Goal: Task Accomplishment & Management: Manage account settings

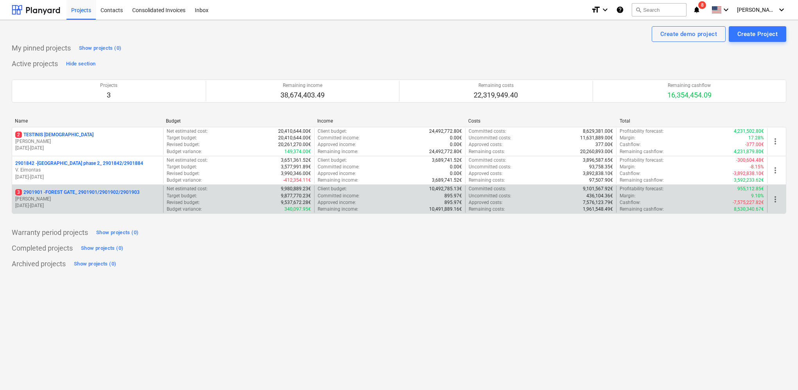
click at [114, 194] on p "3 2901901 - FOREST GATE_ 2901901/2901902/2901903" at bounding box center [77, 192] width 124 height 7
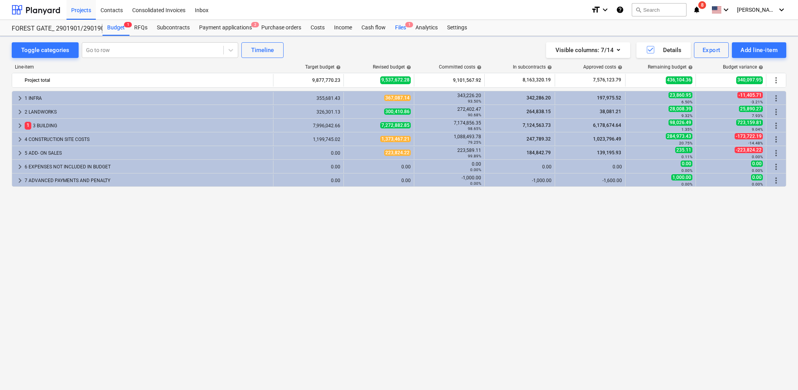
click at [403, 29] on div "Files 1" at bounding box center [401, 28] width 20 height 16
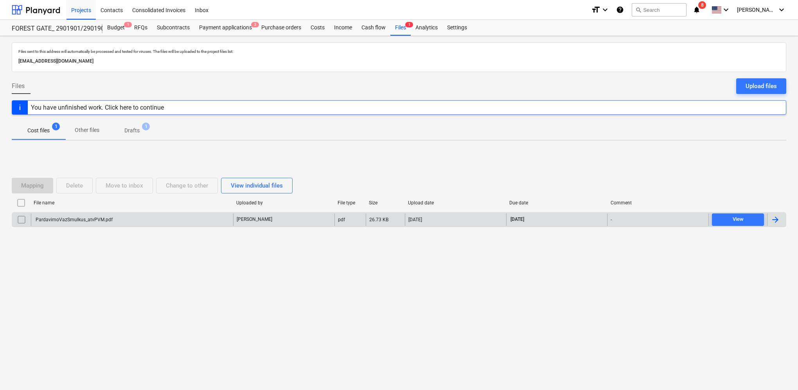
click at [776, 219] on div at bounding box center [775, 219] width 9 height 9
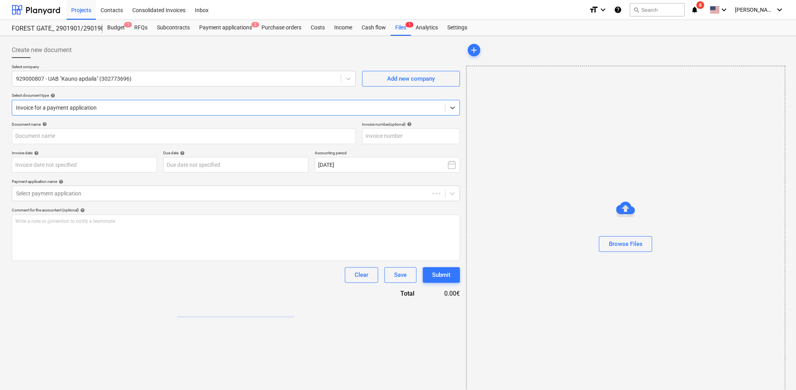
type input "KAP2531"
type input "[DATE]"
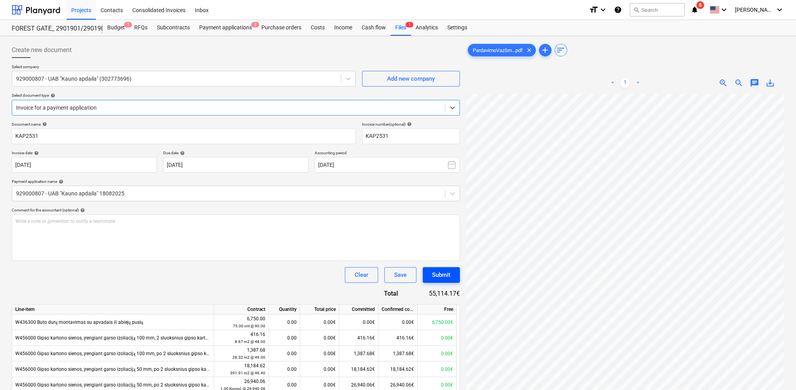
click at [445, 275] on div "Submit" at bounding box center [441, 275] width 18 height 10
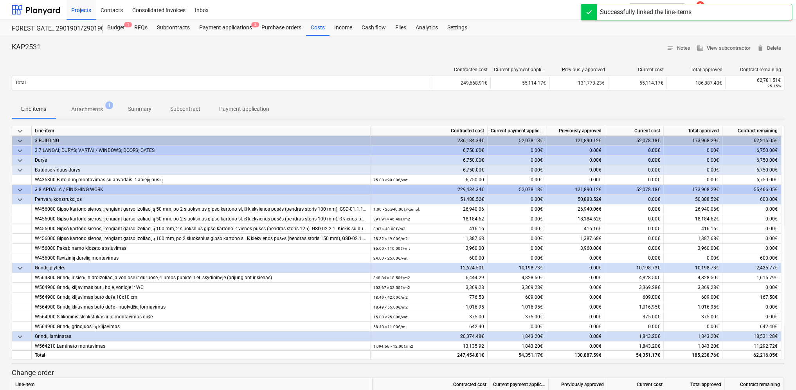
click at [392, 55] on div at bounding box center [398, 57] width 772 height 6
click at [229, 29] on div "Payment applications 2" at bounding box center [225, 28] width 62 height 16
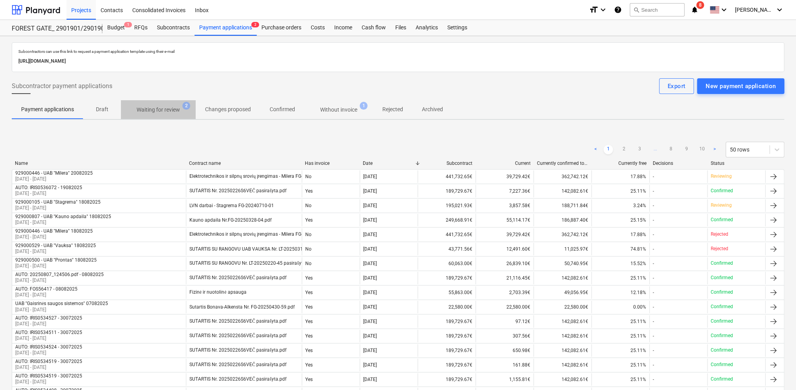
click at [167, 112] on p "Waiting for review" at bounding box center [158, 110] width 43 height 8
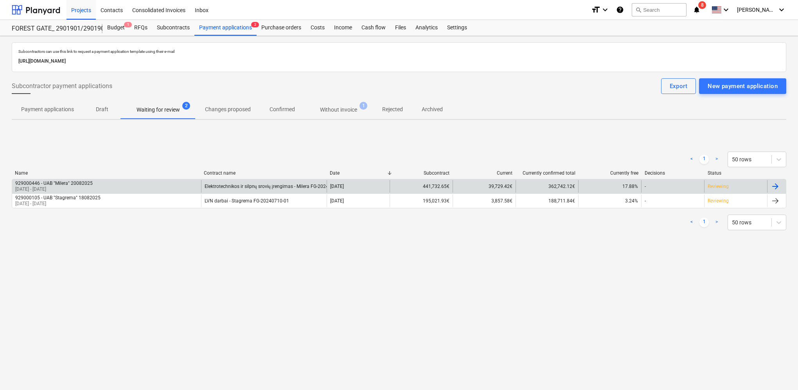
click at [781, 185] on div at bounding box center [776, 186] width 19 height 13
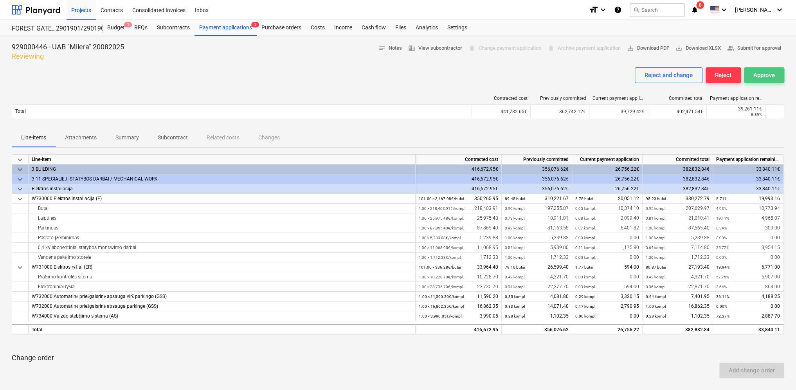
click at [751, 74] on button "Approve" at bounding box center [764, 75] width 40 height 16
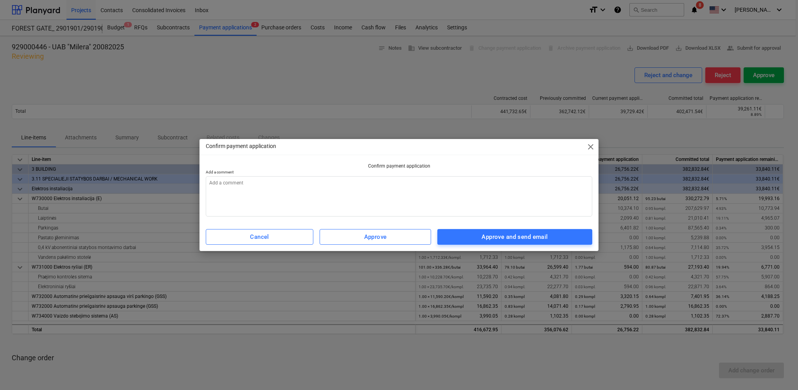
type textarea "x"
click at [350, 185] on textarea at bounding box center [399, 196] width 387 height 40
type textarea "2"
type textarea "x"
type textarea "25"
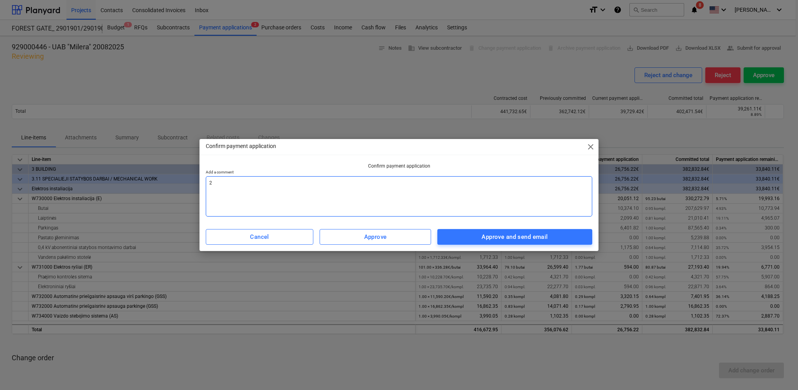
type textarea "x"
type textarea "25."
type textarea "x"
type textarea "25.01"
type textarea "x"
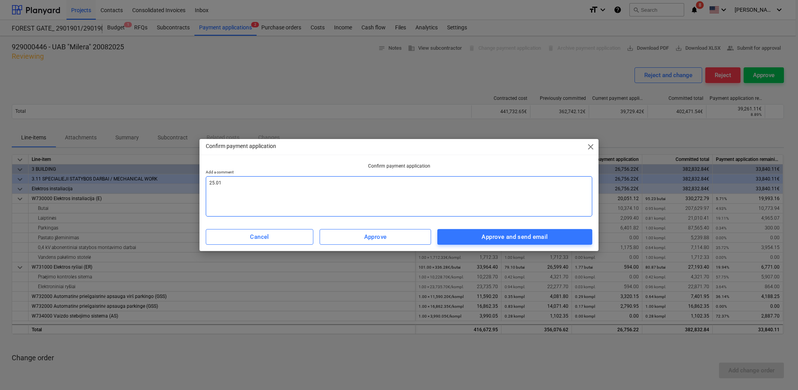
type textarea "25.018"
type textarea "x"
type textarea "25.01"
type textarea "x"
type textarea "25.0"
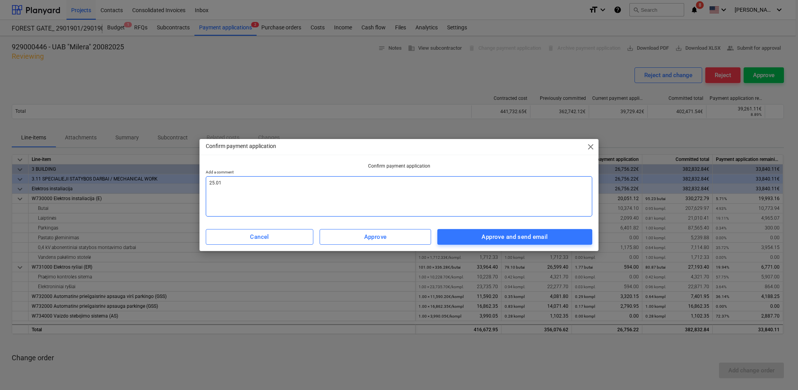
type textarea "x"
type textarea "25.08"
type textarea "x"
type textarea "25.08"
type textarea "x"
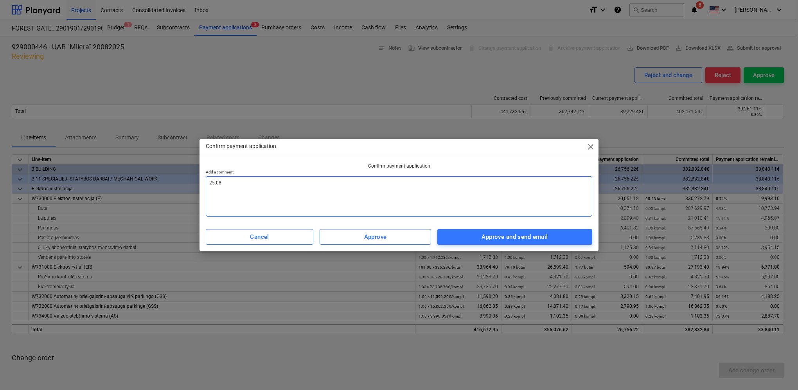
type textarea "25.08 m"
type textarea "x"
type textarea "25.08 me"
type textarea "x"
type textarea "25.08 men"
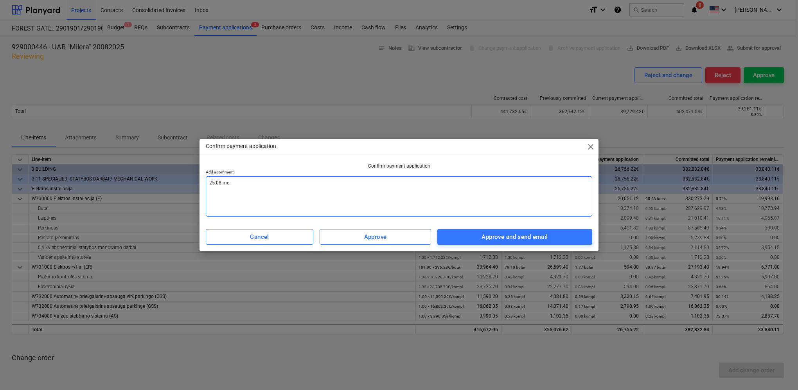
type textarea "x"
type textarea "25.08 men"
type textarea "x"
type textarea "25.08 men a"
type textarea "x"
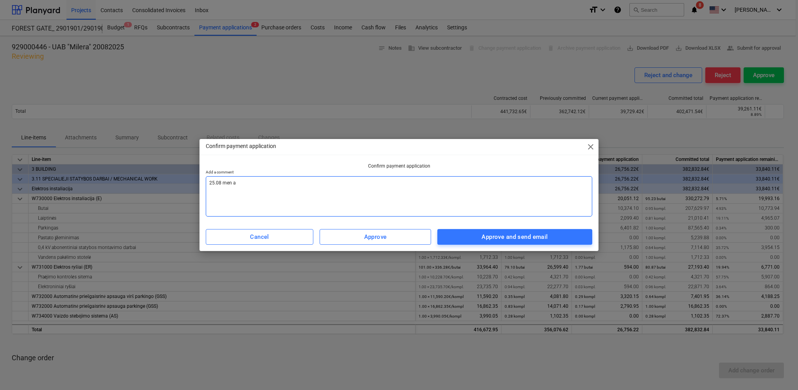
type textarea "25.08 men ak"
type textarea "x"
type textarea "25.08 men akt"
type textarea "x"
type textarea "25.08 men akta"
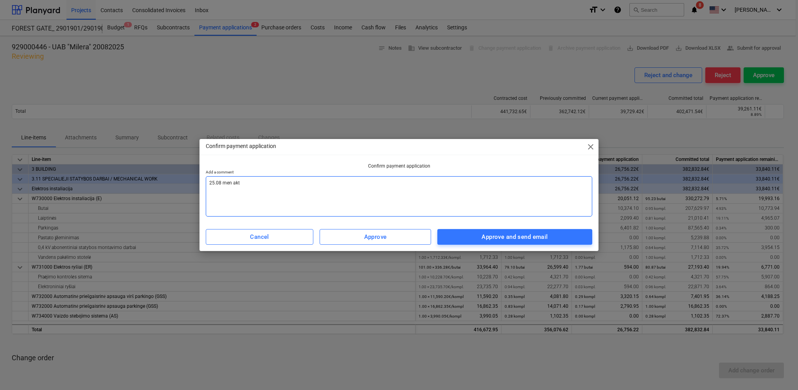
type textarea "x"
type textarea "25.08 men aktas"
type textarea "x"
type textarea "25.08 men aktas"
type textarea "x"
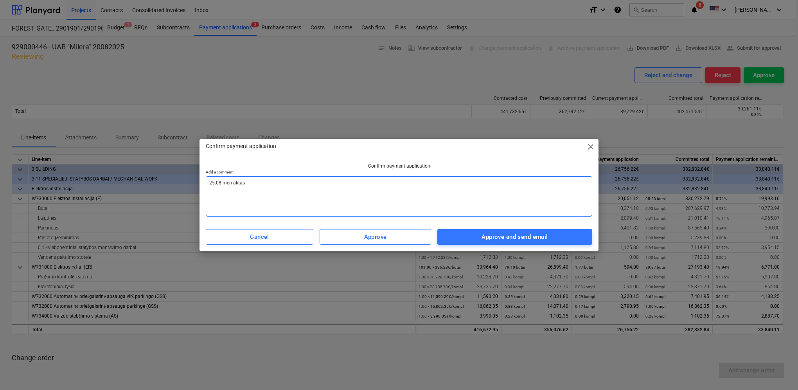
type textarea "25.08 men aktas s"
type textarea "x"
type textarea "25.08 men aktas su"
type textarea "x"
type textarea "25.08 men aktas sud"
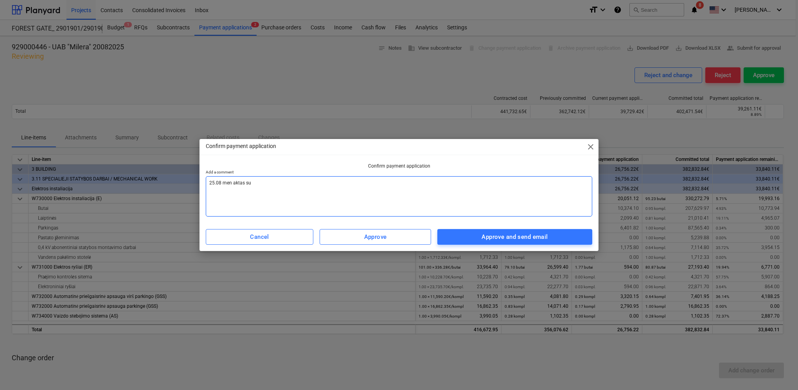
type textarea "x"
type textarea "25.08 men aktas sude"
type textarea "x"
type textarea "25.08 men aktas [PERSON_NAME]"
type textarea "x"
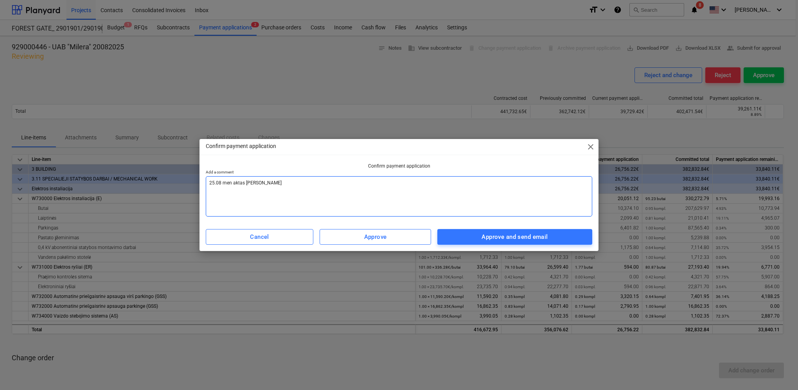
type textarea "25.08 men aktas suderi"
type textarea "x"
type textarea "25.08 men aktas suderin"
type textarea "x"
type textarea "25.08 men aktas suderint"
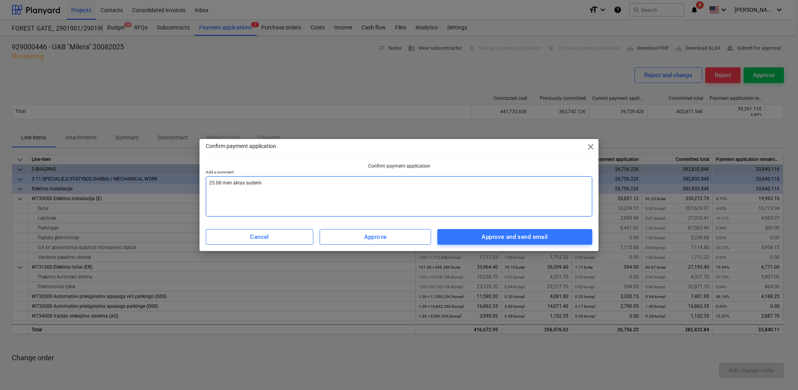
type textarea "x"
type textarea "25.08 men aktas suderinta"
type textarea "x"
type textarea "25.08 men aktas suderintas"
type textarea "x"
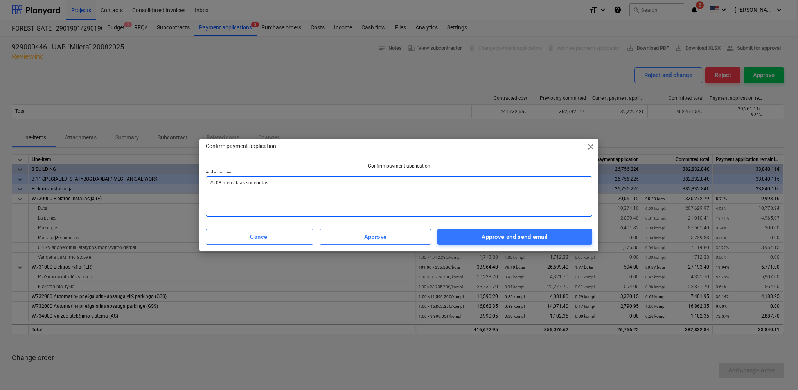
type textarea "25.08 men aktas suderintas,"
type textarea "x"
type textarea "25.08 men aktas suderintas,"
type textarea "x"
type textarea "25.08 men aktas suderintas, p"
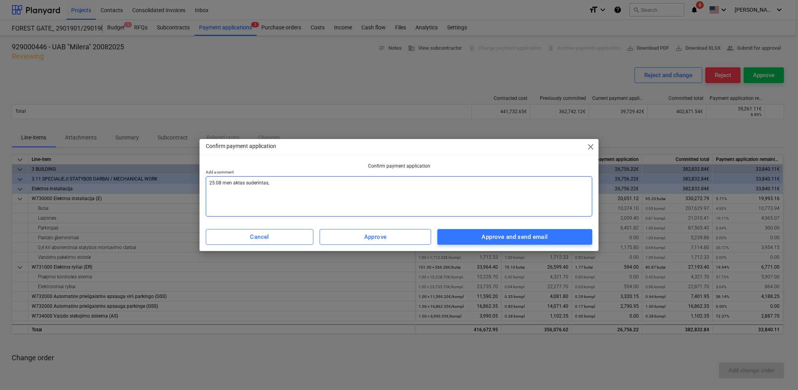
type textarea "x"
type textarea "25.08 men aktas suderintas, [GEOGRAPHIC_DATA]"
type textarea "x"
type textarea "25.08 men aktas suderintas, pat"
type textarea "x"
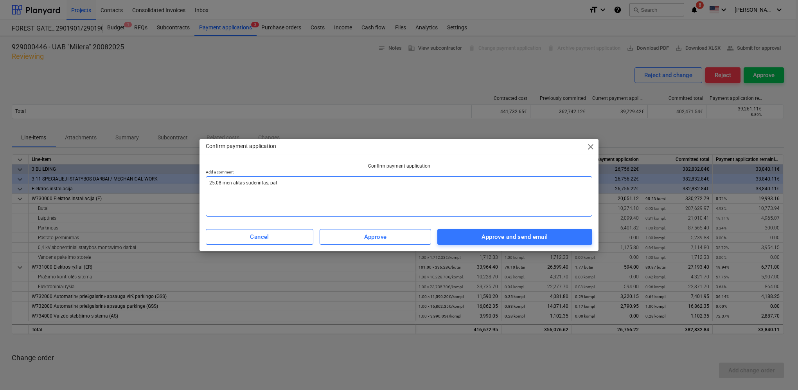
type textarea "25.08 men aktas suderintas, [PERSON_NAME]"
type textarea "x"
type textarea "25.08 men aktas suderintas, [GEOGRAPHIC_DATA]"
type textarea "x"
type textarea "25.08 men aktas suderintas, [GEOGRAPHIC_DATA]"
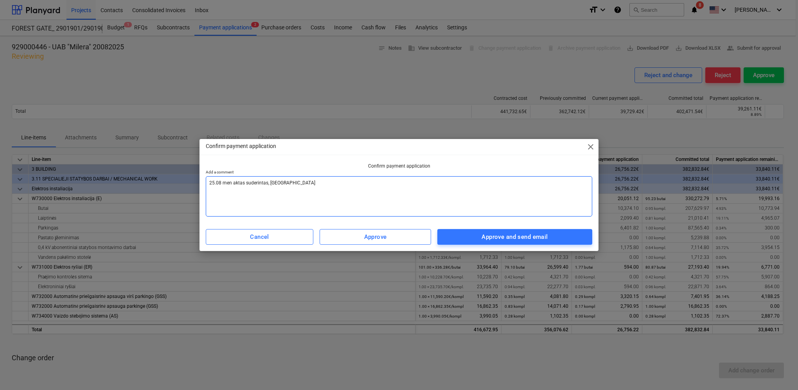
type textarea "x"
type textarea "25.08 men aktas suderintas, pateiki"
type textarea "x"
type textarea "25.08 men aktas suderintas, pateikit"
type textarea "x"
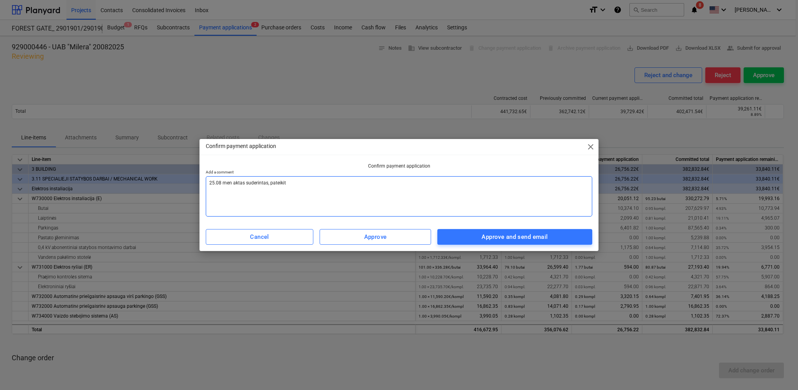
type textarea "25.08 men aktas suderintas, pateikite"
type textarea "x"
type textarea "25.08 men aktas suderintas, pateikite"
type textarea "x"
type textarea "25.08 men aktas suderintas, pateikite s"
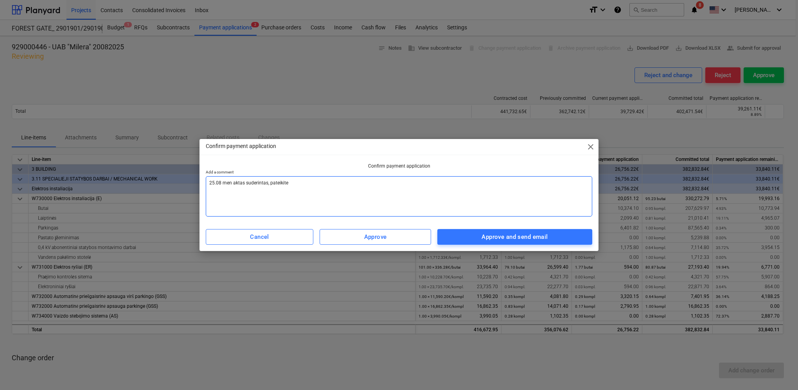
type textarea "x"
type textarea "25.08 men aktas suderintas, pateikite są"
type textarea "x"
type textarea "25.08 men aktas suderintas, pateikite sąs"
type textarea "x"
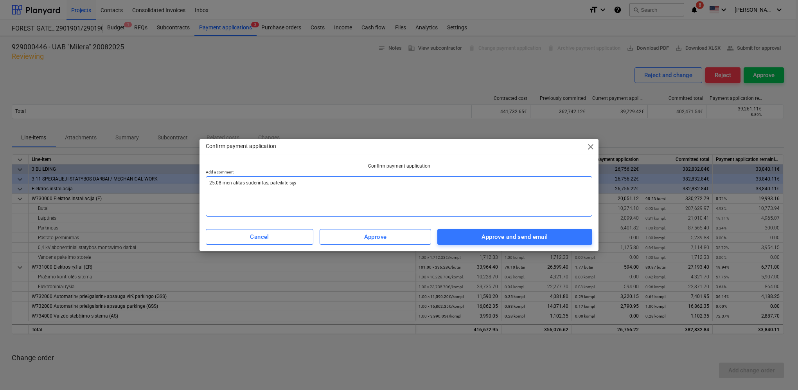
type textarea "25.08 men aktas suderintas, pateikite sąsk"
type textarea "x"
type textarea "25.08 men aktas suderintas, pateikite sąska"
type textarea "x"
type textarea "25.08 men aktas suderintas, pateikite sąskai"
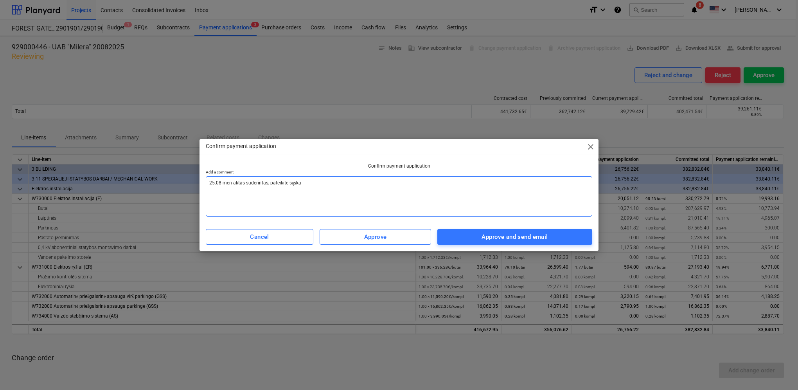
type textarea "x"
type textarea "25.08 men aktas suderintas, pateikite sąskait"
type textarea "x"
type textarea "25.08 men aktas suderintas, pateikite sąskaitą"
type textarea "x"
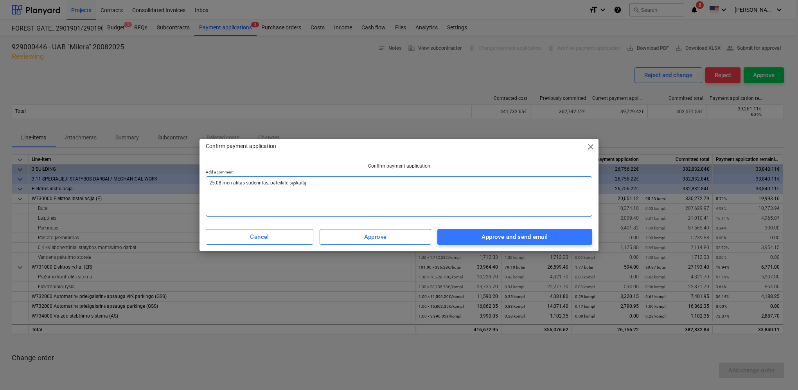
type textarea "25.08 men aktas suderintas, pateikite sąskaitą."
type textarea "x"
drag, startPoint x: 285, startPoint y: 184, endPoint x: 209, endPoint y: 183, distance: 75.5
click at [209, 183] on textarea "25.08 men aktas suderintas, pateikite sąskaitą." at bounding box center [399, 196] width 387 height 40
type textarea "25.08 men aktas suderintas, pateikite sąskaitą."
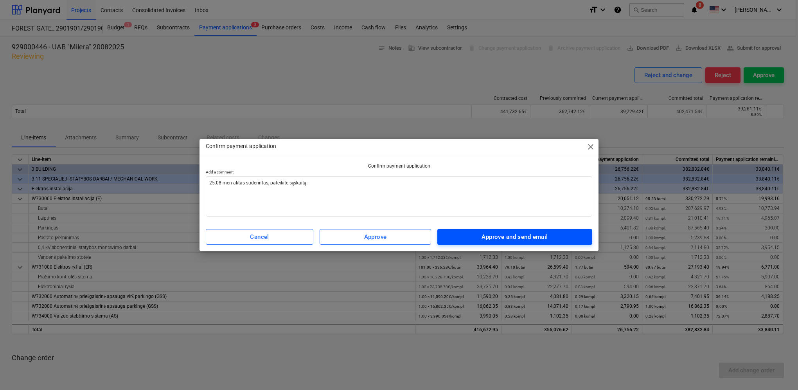
click at [524, 235] on div "Approve and send email" at bounding box center [515, 237] width 66 height 10
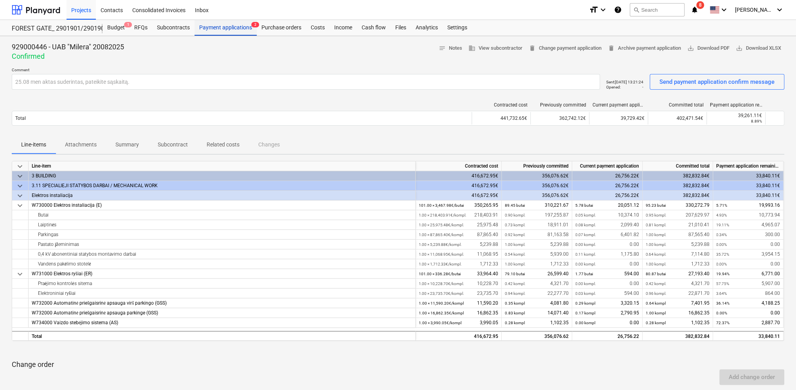
click at [218, 26] on div "Payment applications 2" at bounding box center [225, 28] width 62 height 16
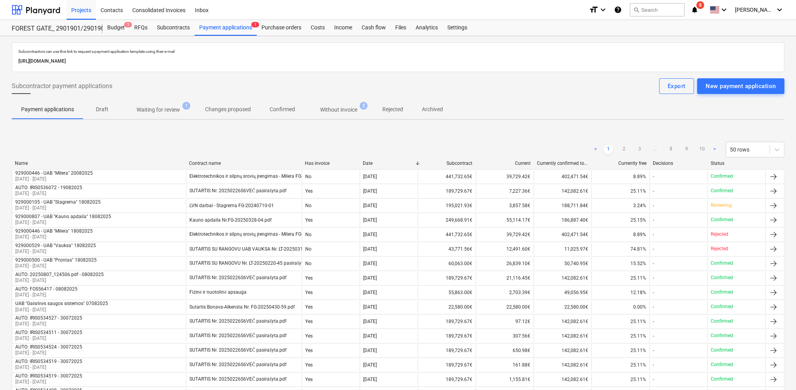
click at [161, 113] on p "Waiting for review" at bounding box center [158, 110] width 43 height 8
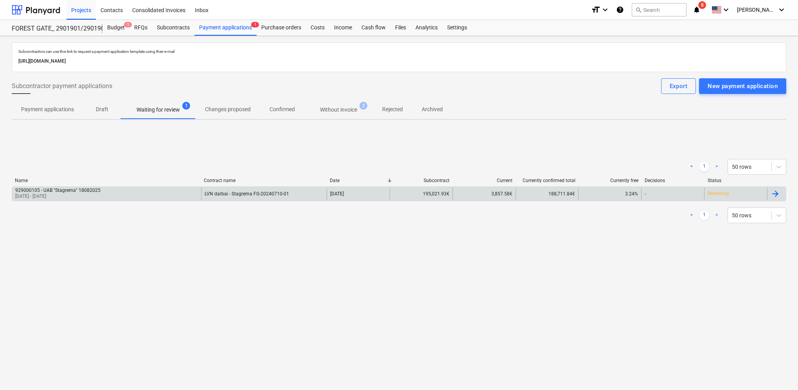
click at [781, 194] on div at bounding box center [776, 193] width 19 height 13
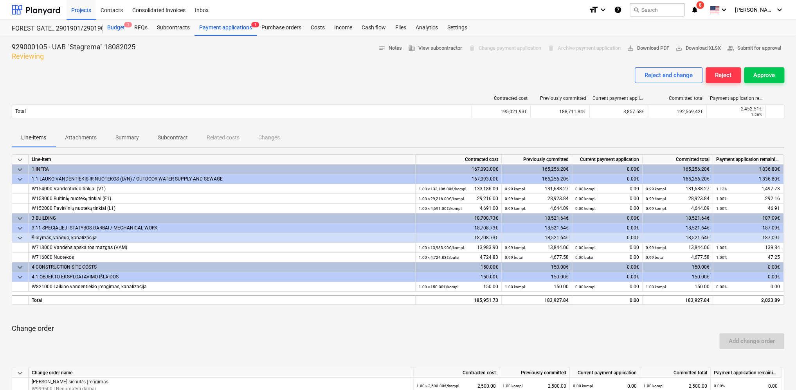
click at [119, 26] on div "Budget 1" at bounding box center [116, 28] width 27 height 16
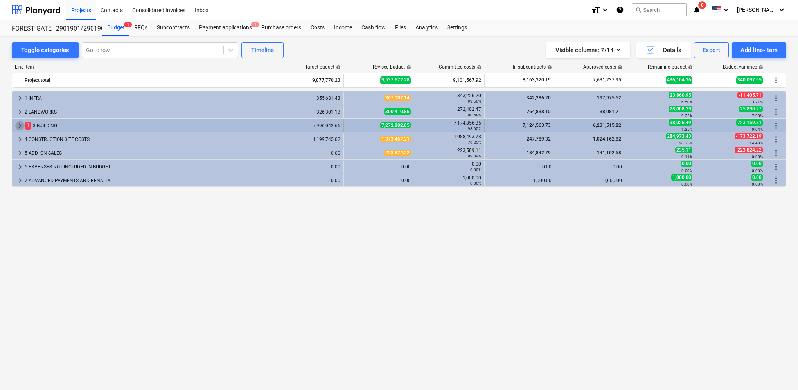
click at [20, 122] on span "keyboard_arrow_right" at bounding box center [19, 125] width 9 height 9
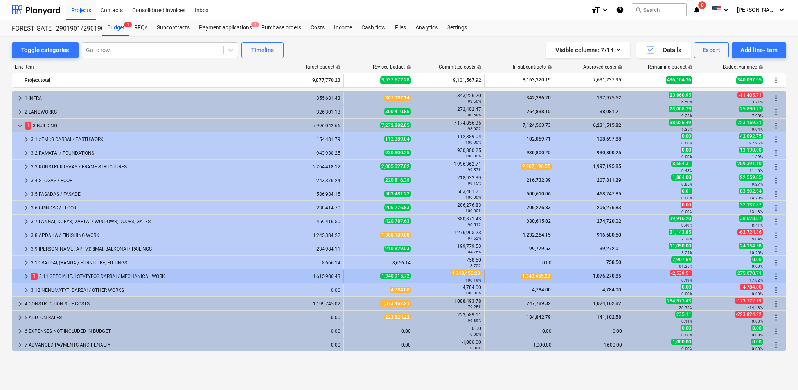
click at [27, 274] on span "keyboard_arrow_right" at bounding box center [26, 276] width 9 height 9
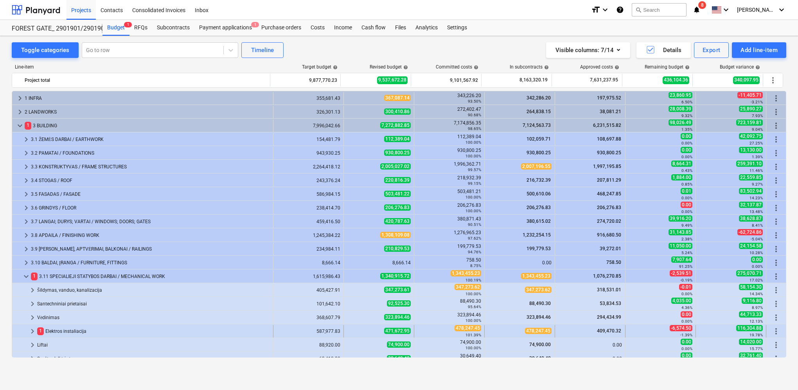
click at [33, 330] on span "keyboard_arrow_right" at bounding box center [32, 330] width 9 height 9
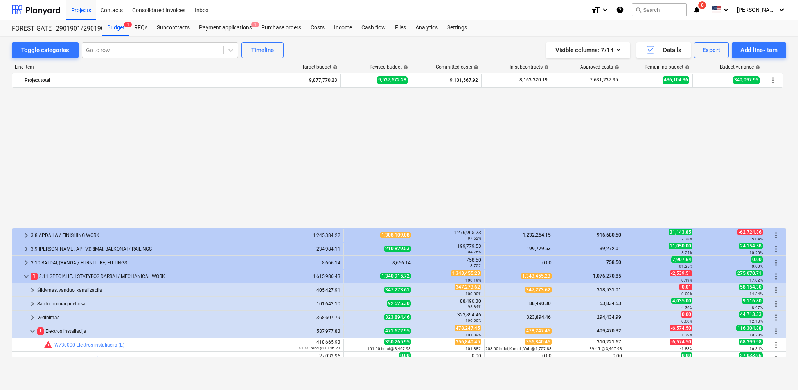
scroll to position [157, 0]
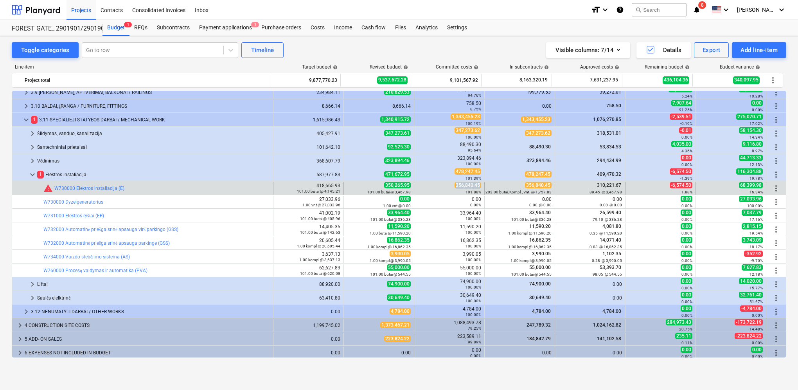
drag, startPoint x: 455, startPoint y: 184, endPoint x: 481, endPoint y: 183, distance: 25.5
click at [481, 183] on div "356,840.45 101.88%" at bounding box center [449, 188] width 70 height 13
drag, startPoint x: 481, startPoint y: 183, endPoint x: 474, endPoint y: 185, distance: 6.6
click at [349, 187] on span "edit" at bounding box center [352, 188] width 6 height 6
type textarea "x"
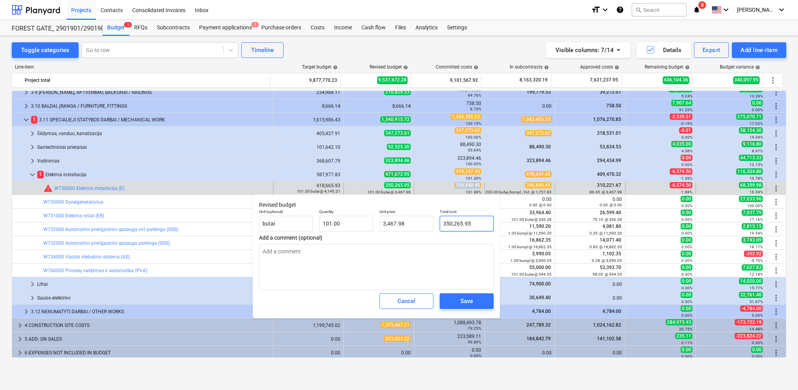
type input "350265.95"
drag, startPoint x: 468, startPoint y: 224, endPoint x: 445, endPoint y: 222, distance: 22.8
click at [432, 223] on div "Unit (optional) butai Quantity 101.00 Unit price 3,467.98 Total cost 350265.95" at bounding box center [376, 220] width 241 height 29
paste input "6,840.4"
type textarea "x"
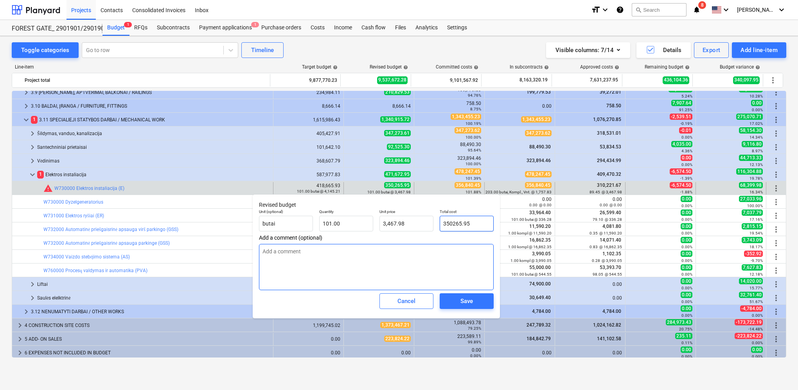
type input "356,840.45"
type input "3,533.07"
type input "356,840.45"
click at [469, 302] on div "Save" at bounding box center [467, 301] width 13 height 10
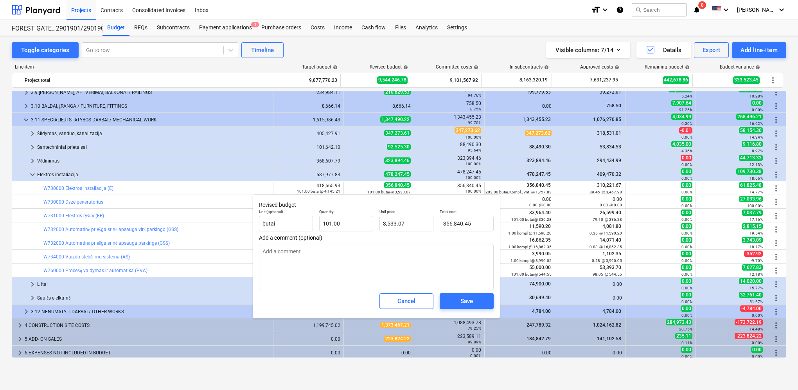
type textarea "x"
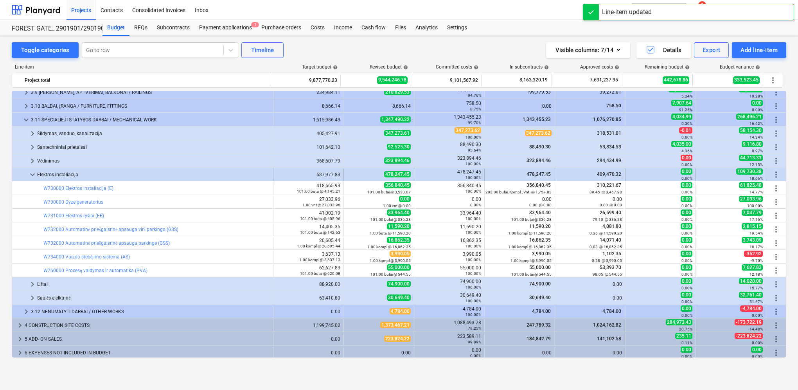
click at [34, 173] on span "keyboard_arrow_down" at bounding box center [32, 174] width 9 height 9
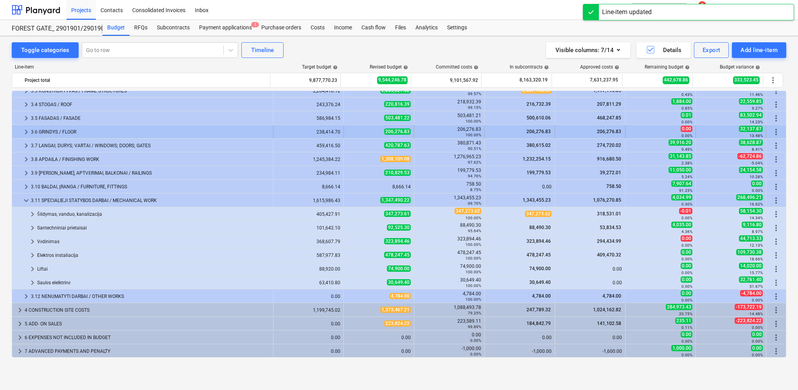
scroll to position [76, 0]
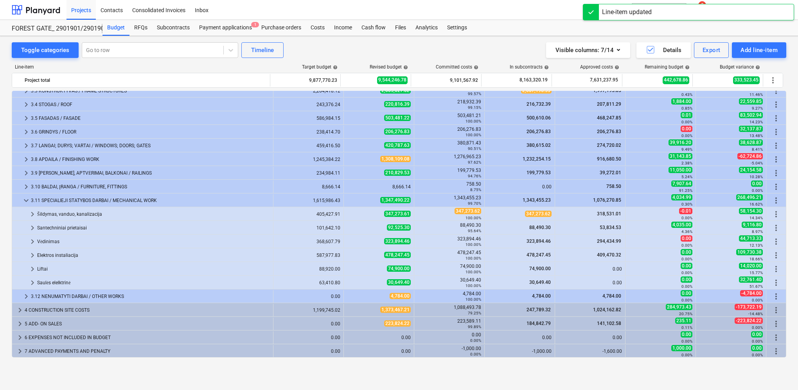
click at [24, 198] on span "keyboard_arrow_down" at bounding box center [26, 200] width 9 height 9
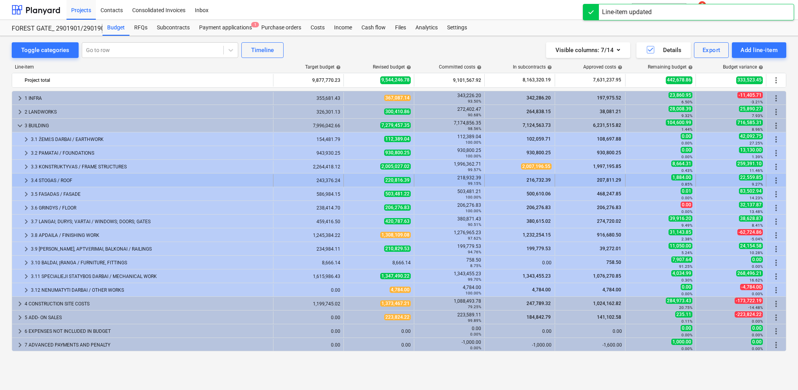
scroll to position [0, 0]
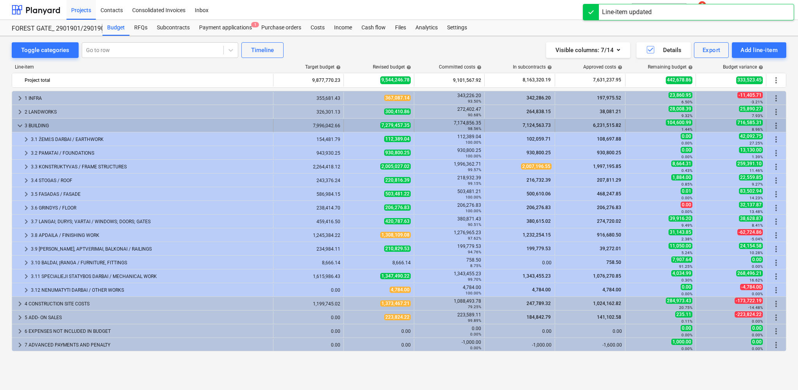
click at [14, 122] on div "keyboard_arrow_down 3 BUILDING" at bounding box center [142, 125] width 261 height 13
